Goal: Entertainment & Leisure: Consume media (video, audio)

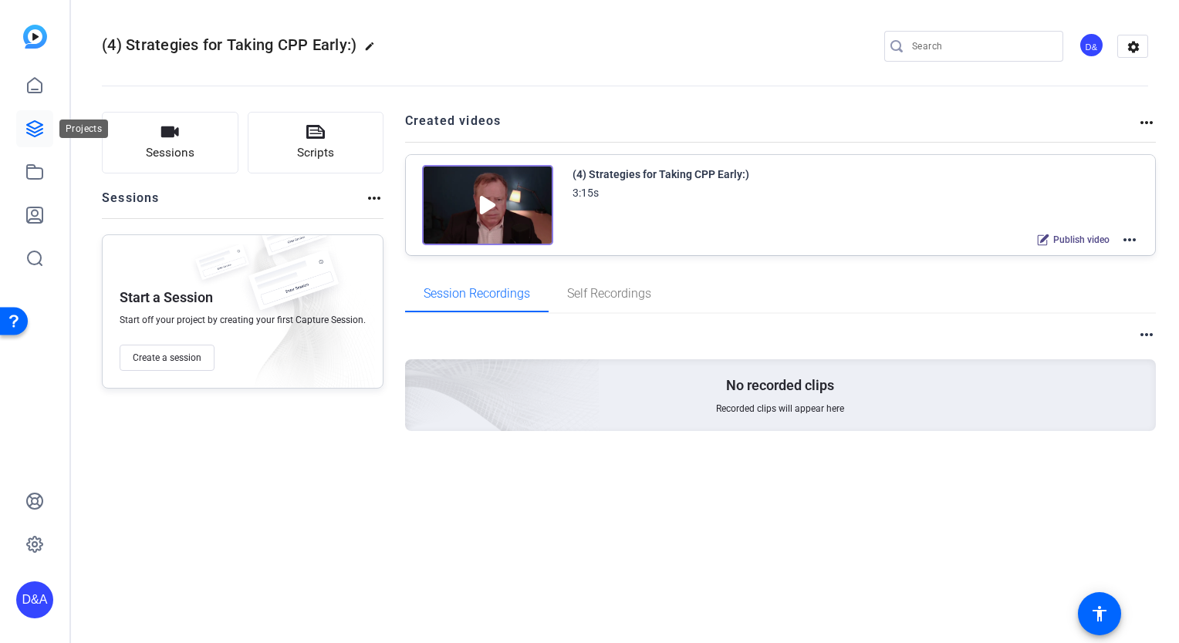
click at [38, 134] on icon at bounding box center [34, 128] width 15 height 15
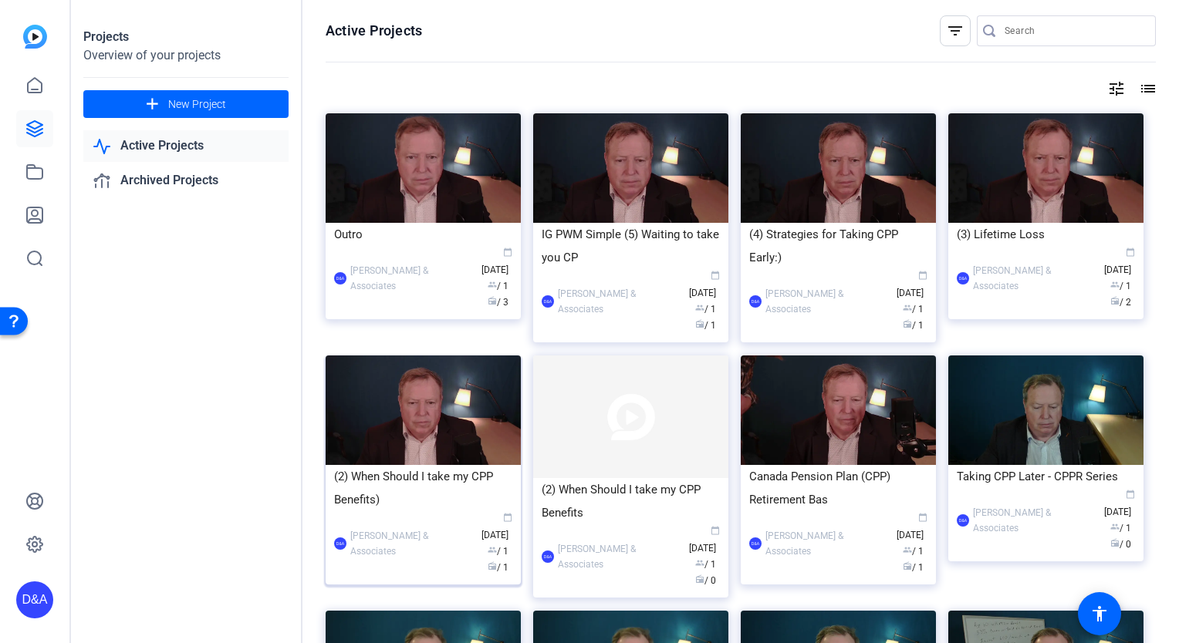
click at [408, 378] on img at bounding box center [423, 411] width 195 height 110
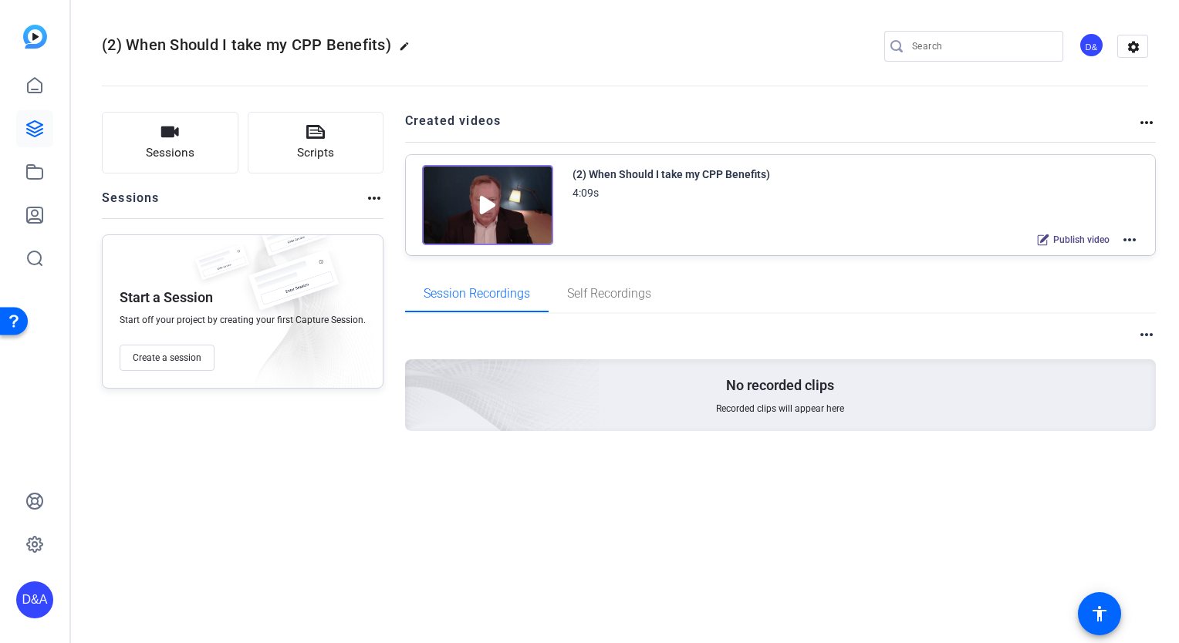
click at [494, 205] on img at bounding box center [487, 205] width 131 height 80
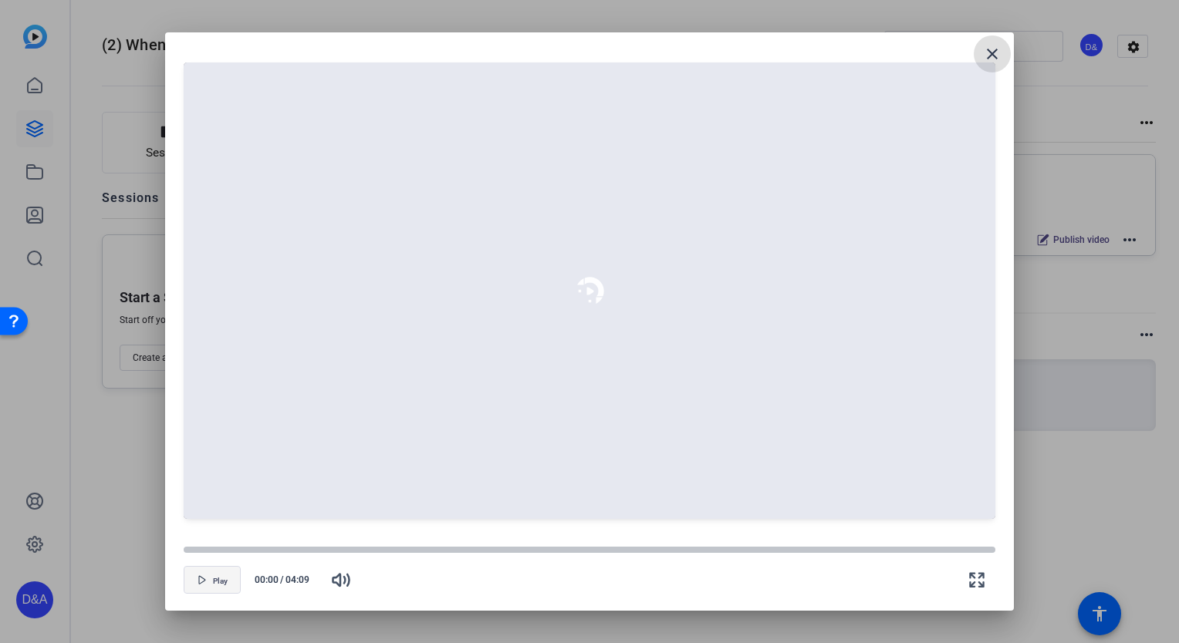
click at [216, 584] on span "Play" at bounding box center [220, 581] width 15 height 9
click at [213, 582] on span "Play" at bounding box center [220, 581] width 15 height 9
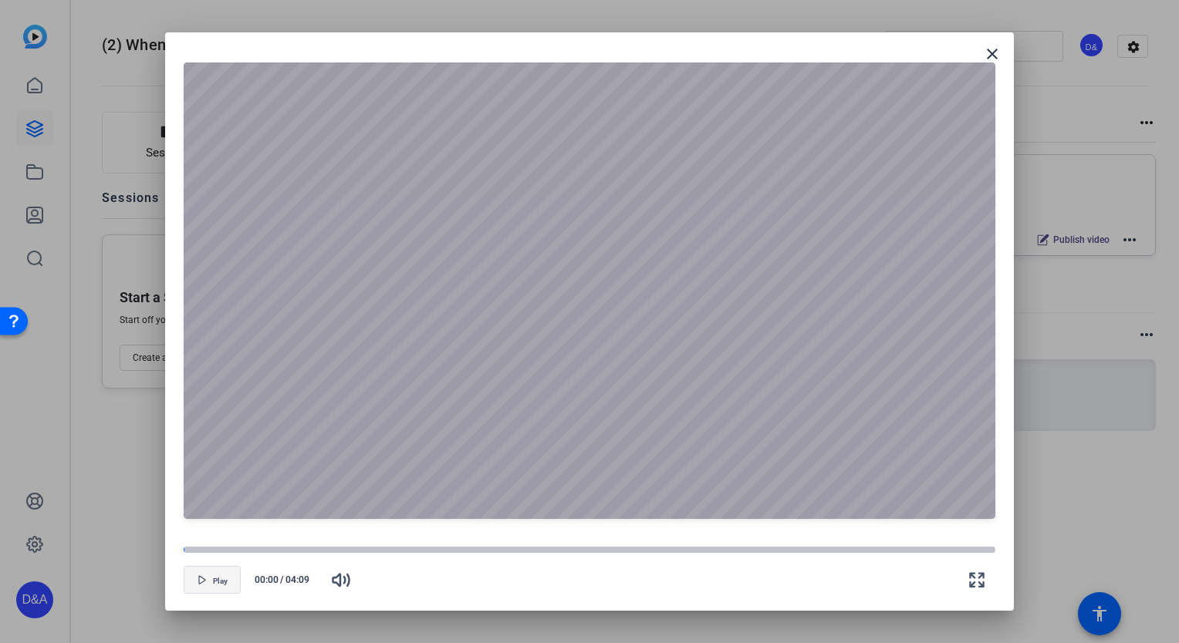
click at [210, 582] on span "button" at bounding box center [212, 580] width 56 height 37
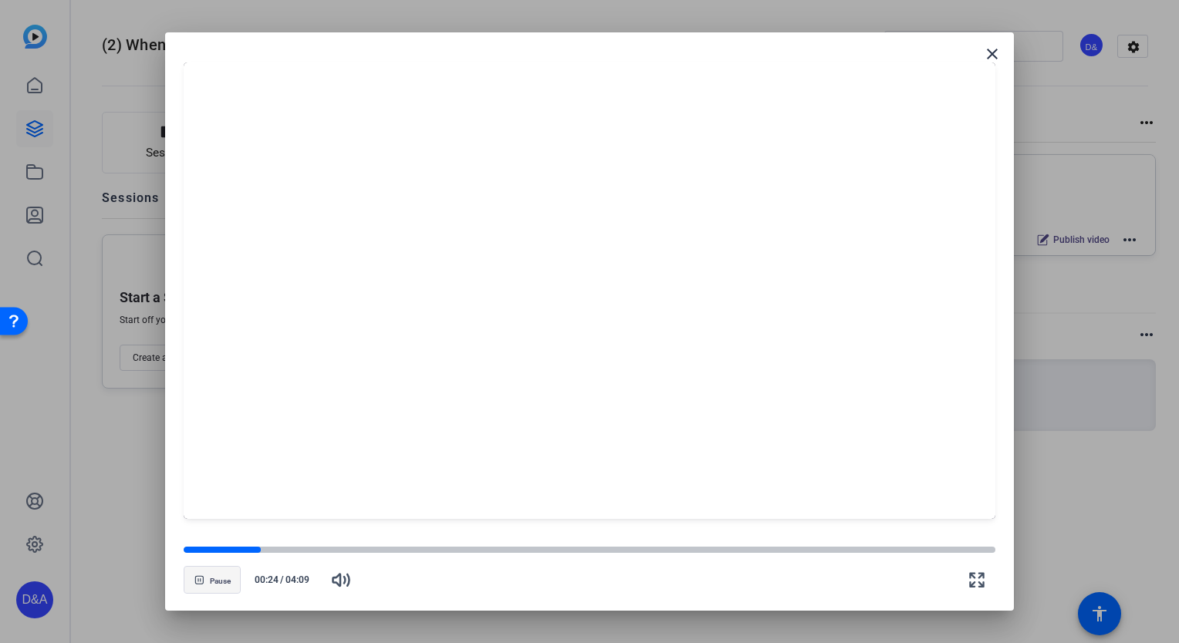
click at [211, 579] on span "Pause" at bounding box center [220, 581] width 21 height 9
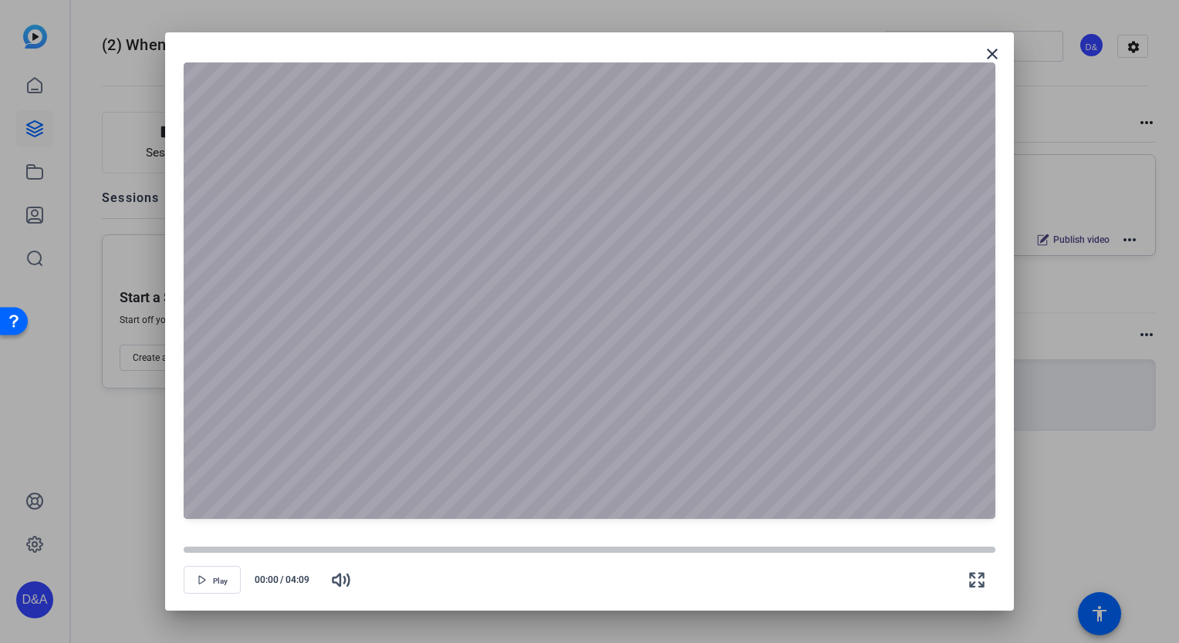
drag, startPoint x: 259, startPoint y: 551, endPoint x: 150, endPoint y: 553, distance: 109.6
click at [150, 553] on div "close Play 00:00 / 04:09" at bounding box center [589, 321] width 1179 height 643
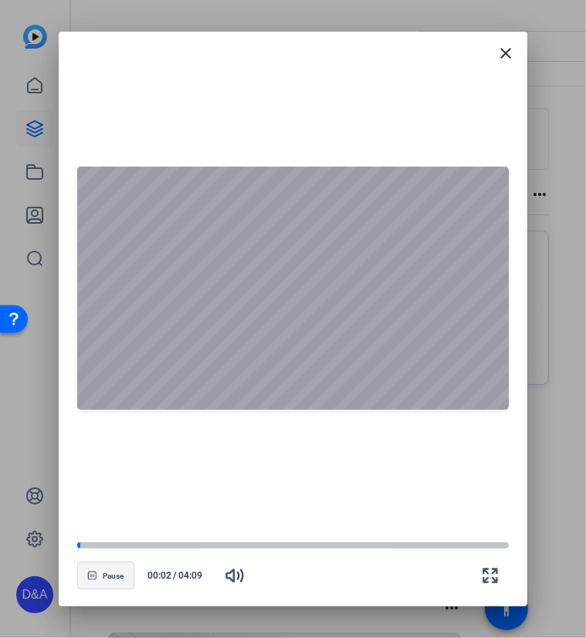
click at [87, 585] on span "button" at bounding box center [106, 575] width 56 height 37
drag, startPoint x: 77, startPoint y: 548, endPoint x: 39, endPoint y: 541, distance: 39.2
click at [39, 541] on div "close Play 00:00 / 04:09" at bounding box center [293, 319] width 586 height 638
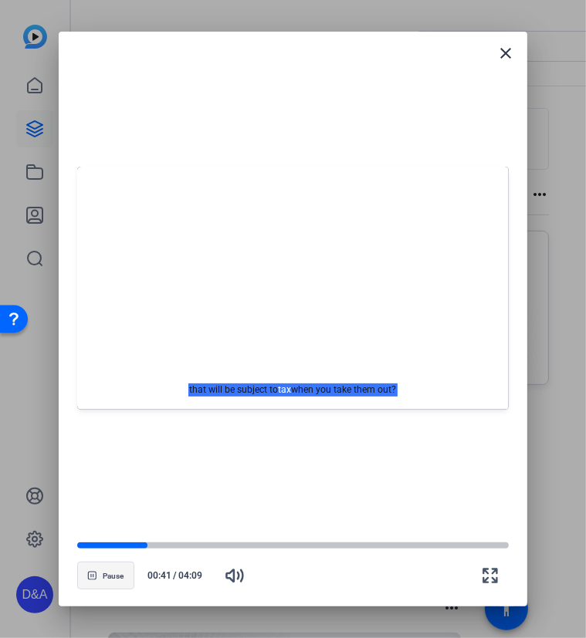
click at [104, 577] on span "Pause" at bounding box center [113, 576] width 21 height 9
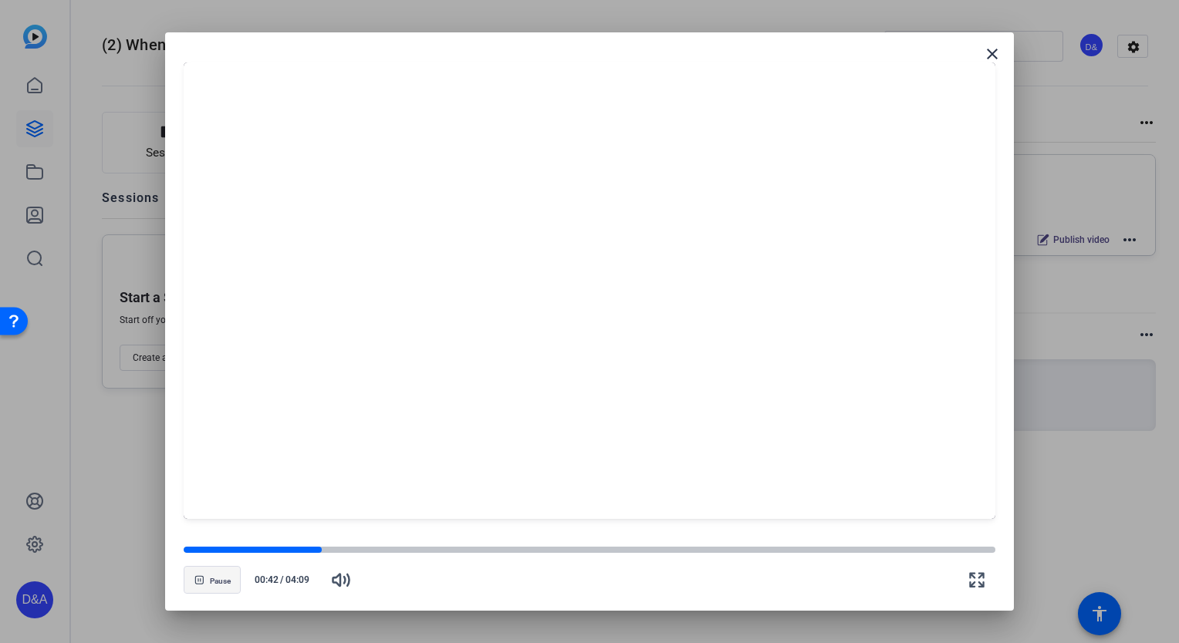
click at [214, 577] on span "Pause" at bounding box center [220, 581] width 21 height 9
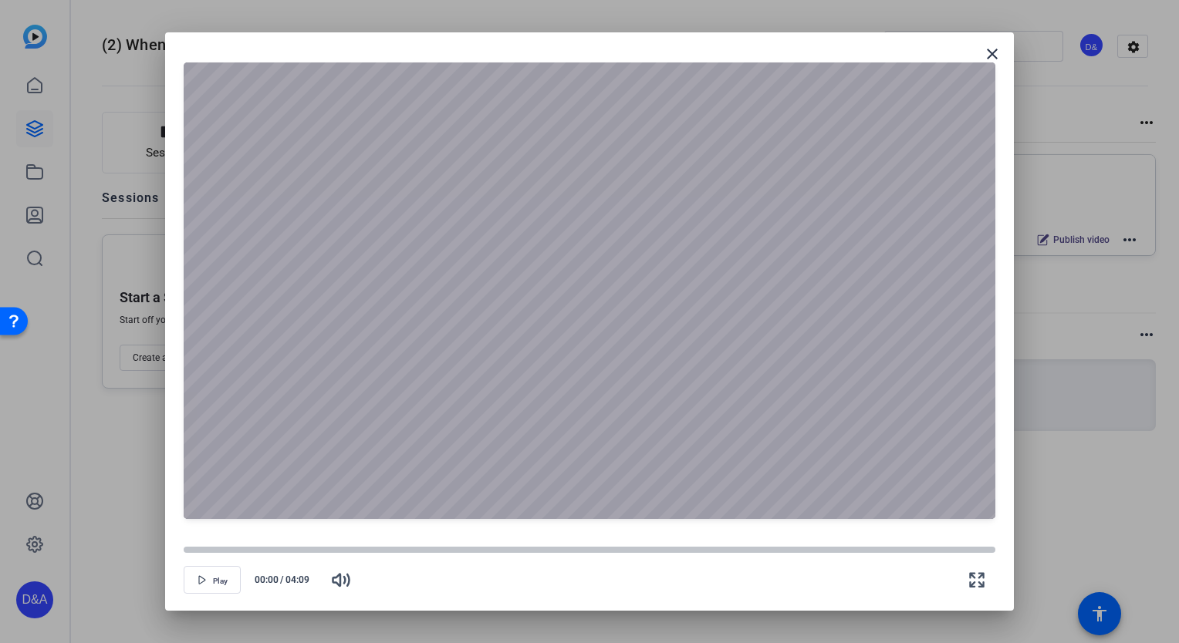
drag, startPoint x: 316, startPoint y: 548, endPoint x: 118, endPoint y: 551, distance: 198.3
click at [118, 551] on div "close Play 00:00 / 04:09" at bounding box center [589, 321] width 1179 height 643
click at [191, 576] on span "button" at bounding box center [212, 580] width 56 height 37
click at [185, 557] on div "Pause 00:01 / 04:09" at bounding box center [590, 572] width 812 height 54
click at [206, 587] on span "button" at bounding box center [212, 580] width 56 height 37
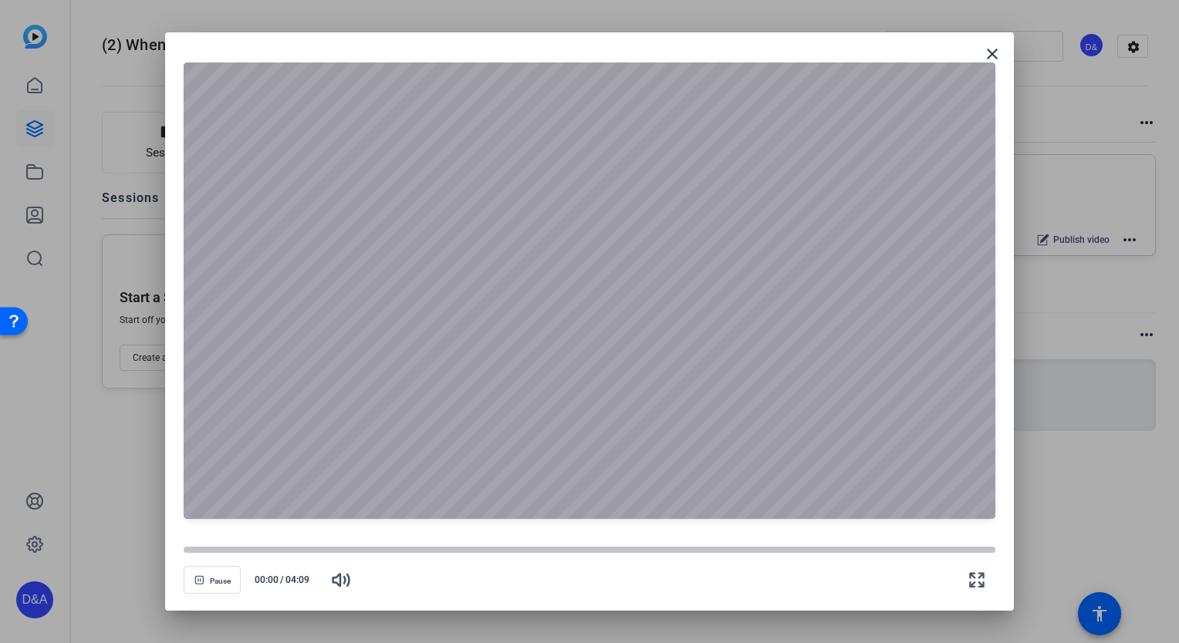
click at [120, 583] on div at bounding box center [589, 321] width 1179 height 643
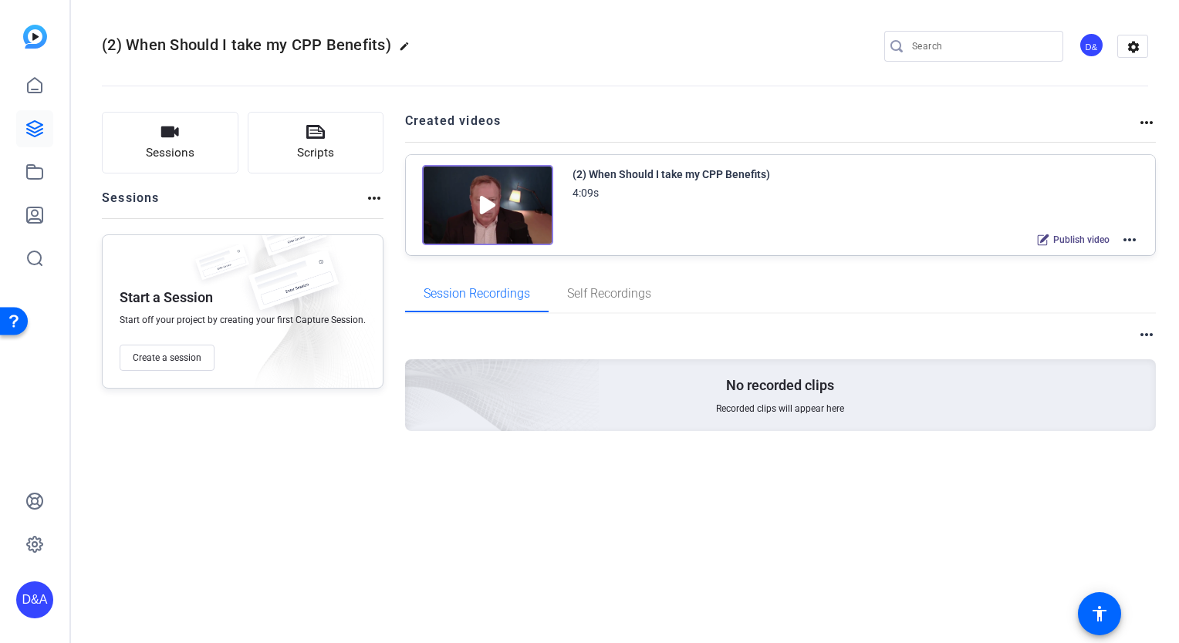
click at [481, 205] on img at bounding box center [487, 205] width 131 height 80
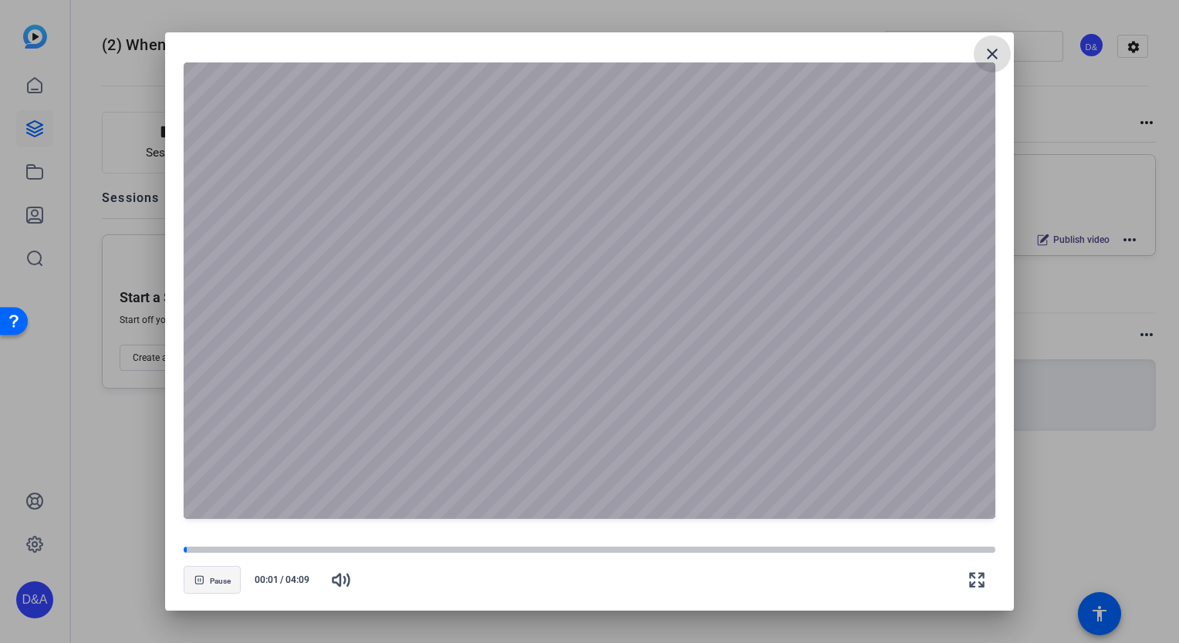
click at [204, 576] on span "button" at bounding box center [212, 580] width 56 height 37
click at [121, 94] on div at bounding box center [589, 321] width 1179 height 643
